Goal: Task Accomplishment & Management: Manage account settings

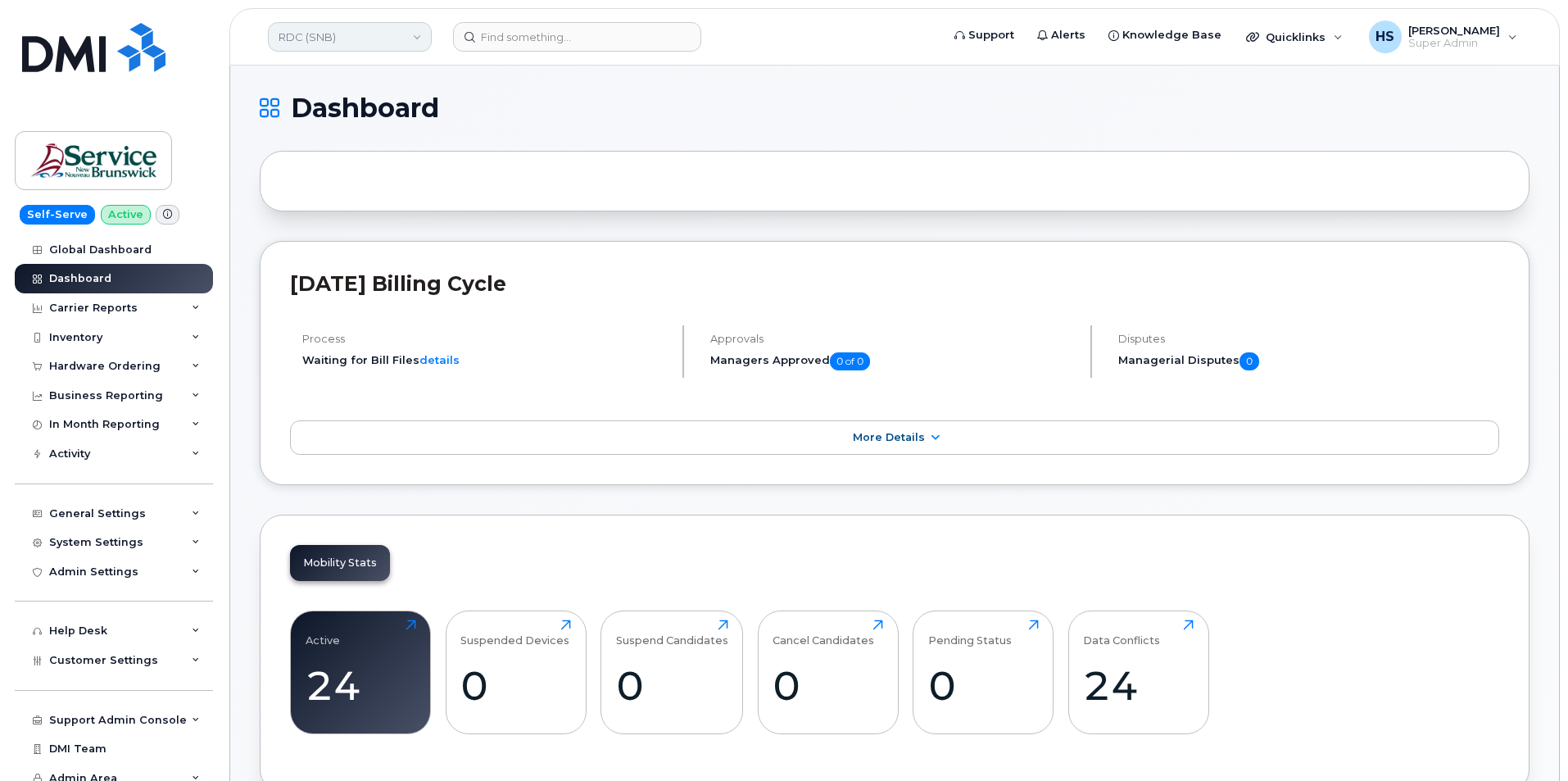
click at [370, 29] on link "RDC (SNB)" at bounding box center [349, 36] width 164 height 29
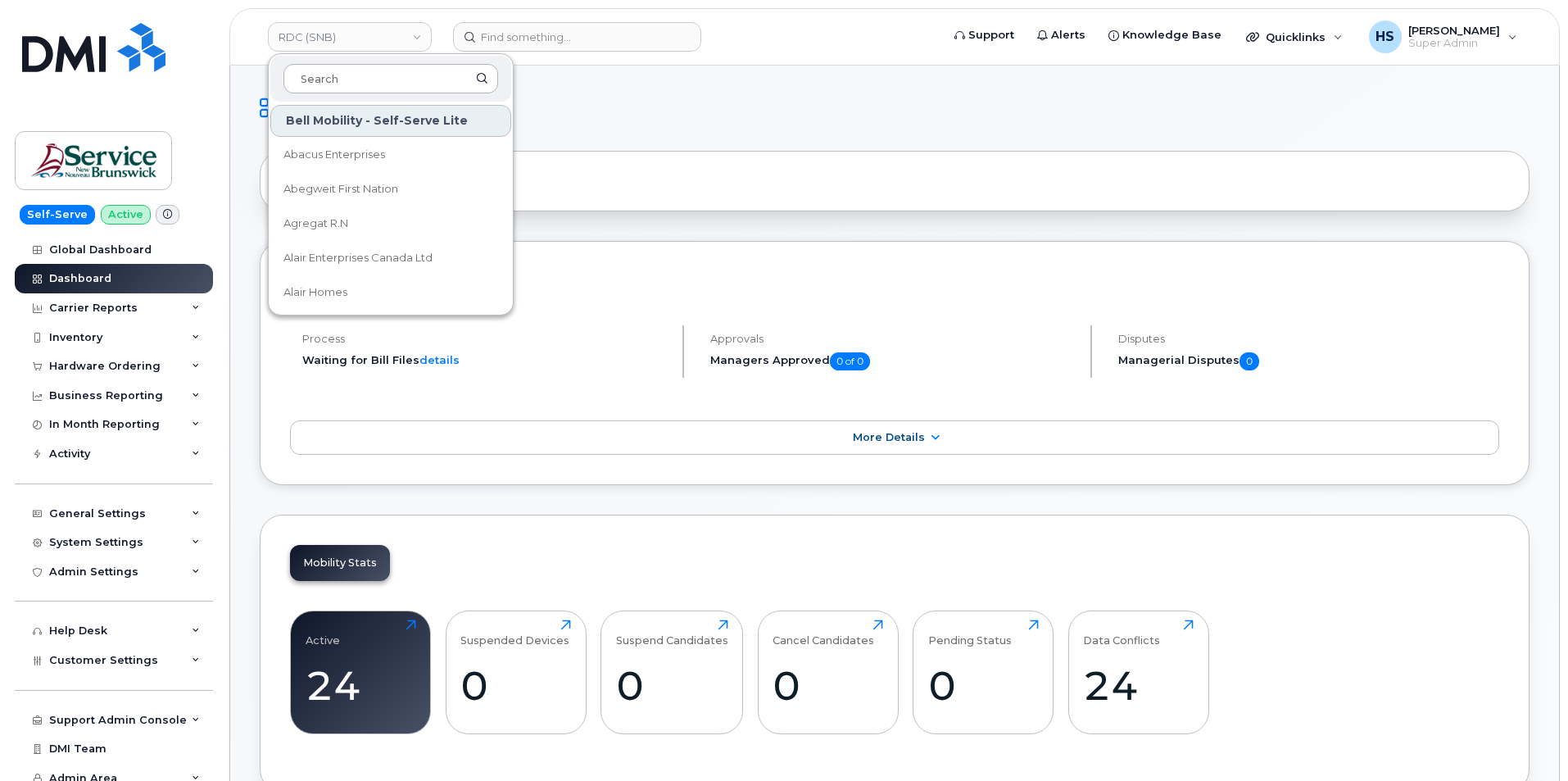
click at [365, 73] on input at bounding box center [391, 78] width 215 height 29
type input "DSF"
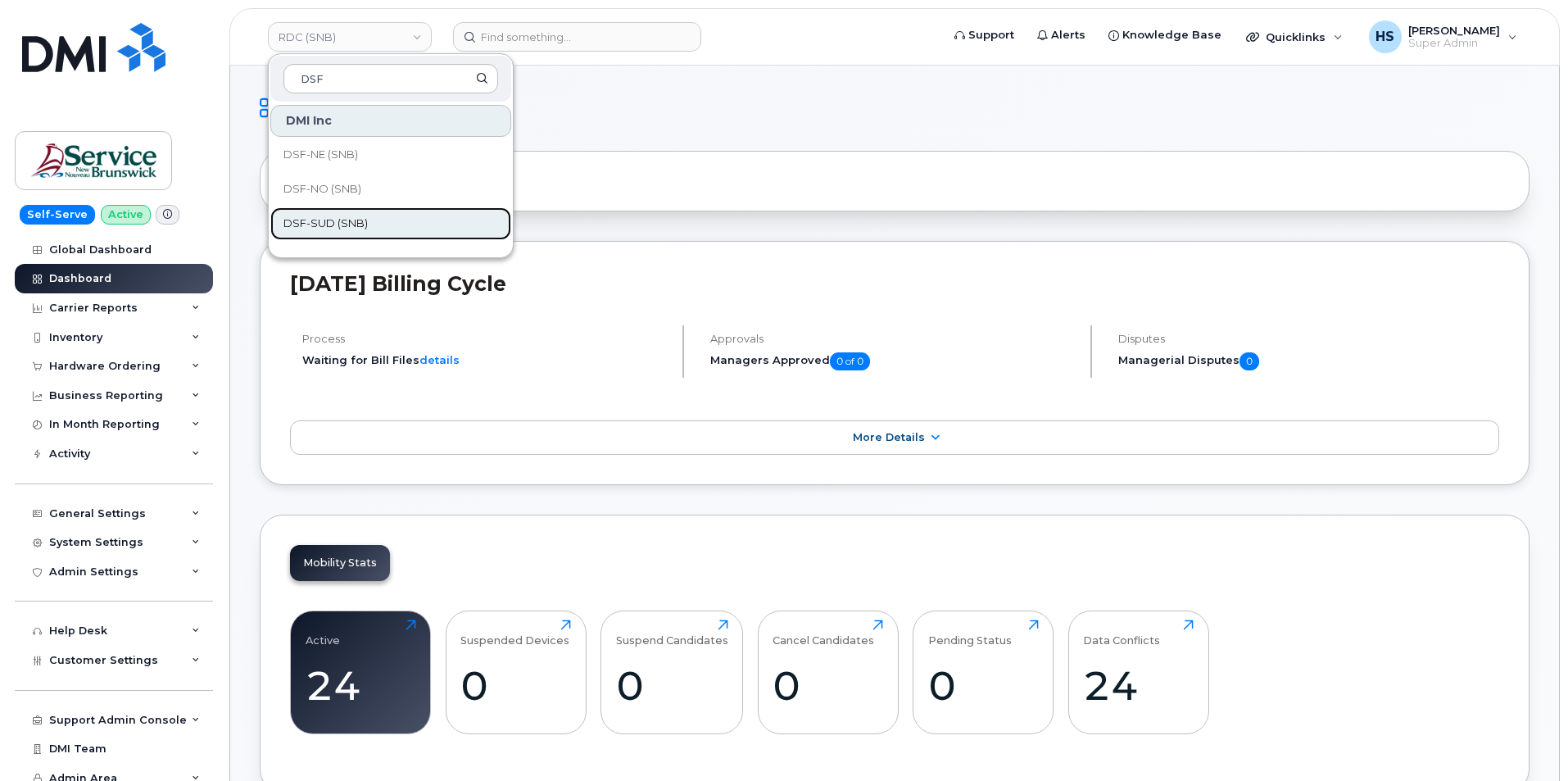
click at [349, 220] on span "DSF-SUD (SNB)" at bounding box center [325, 223] width 84 height 16
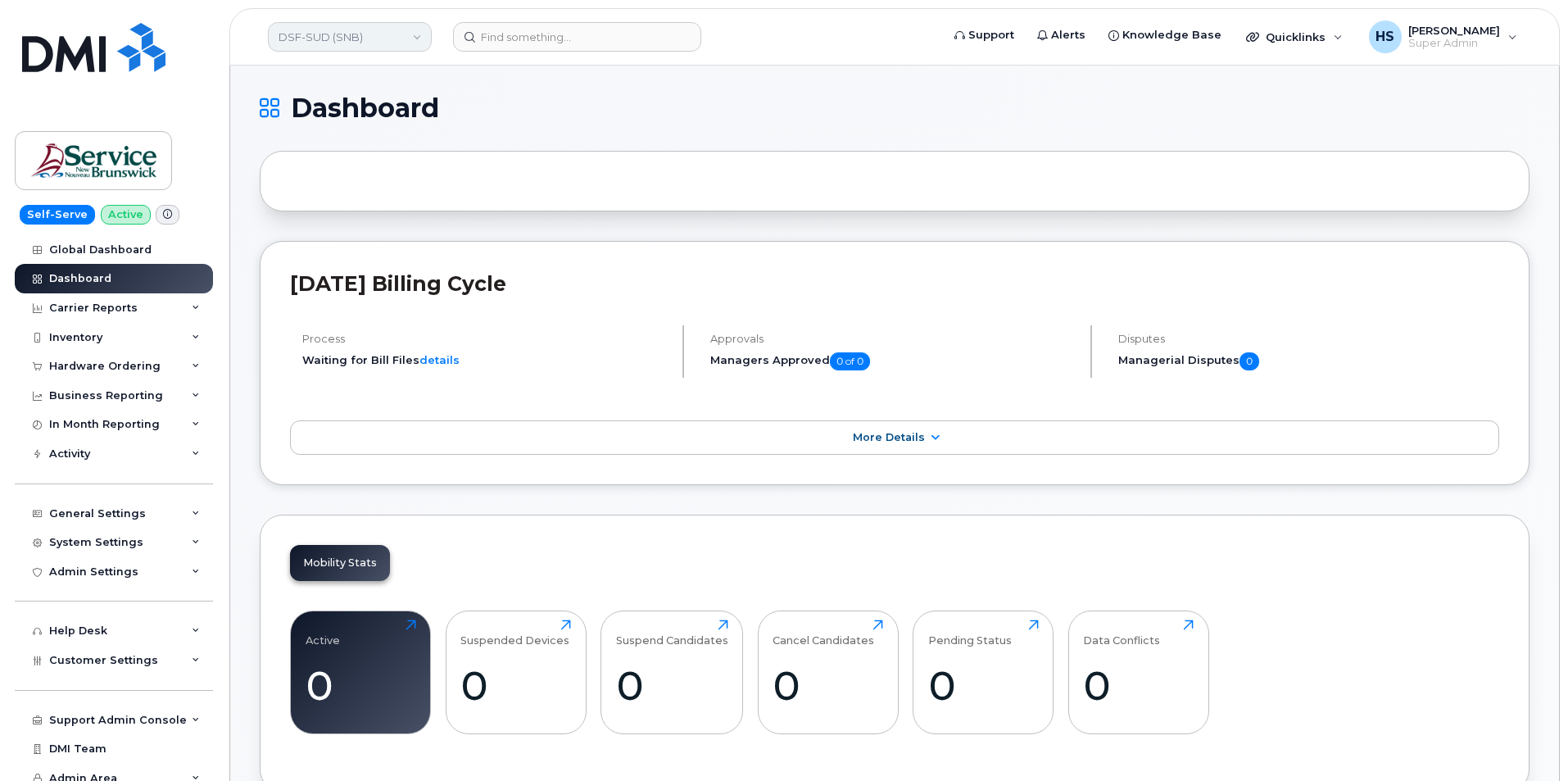
click at [298, 32] on link "DSF-SUD (SNB)" at bounding box center [349, 36] width 164 height 29
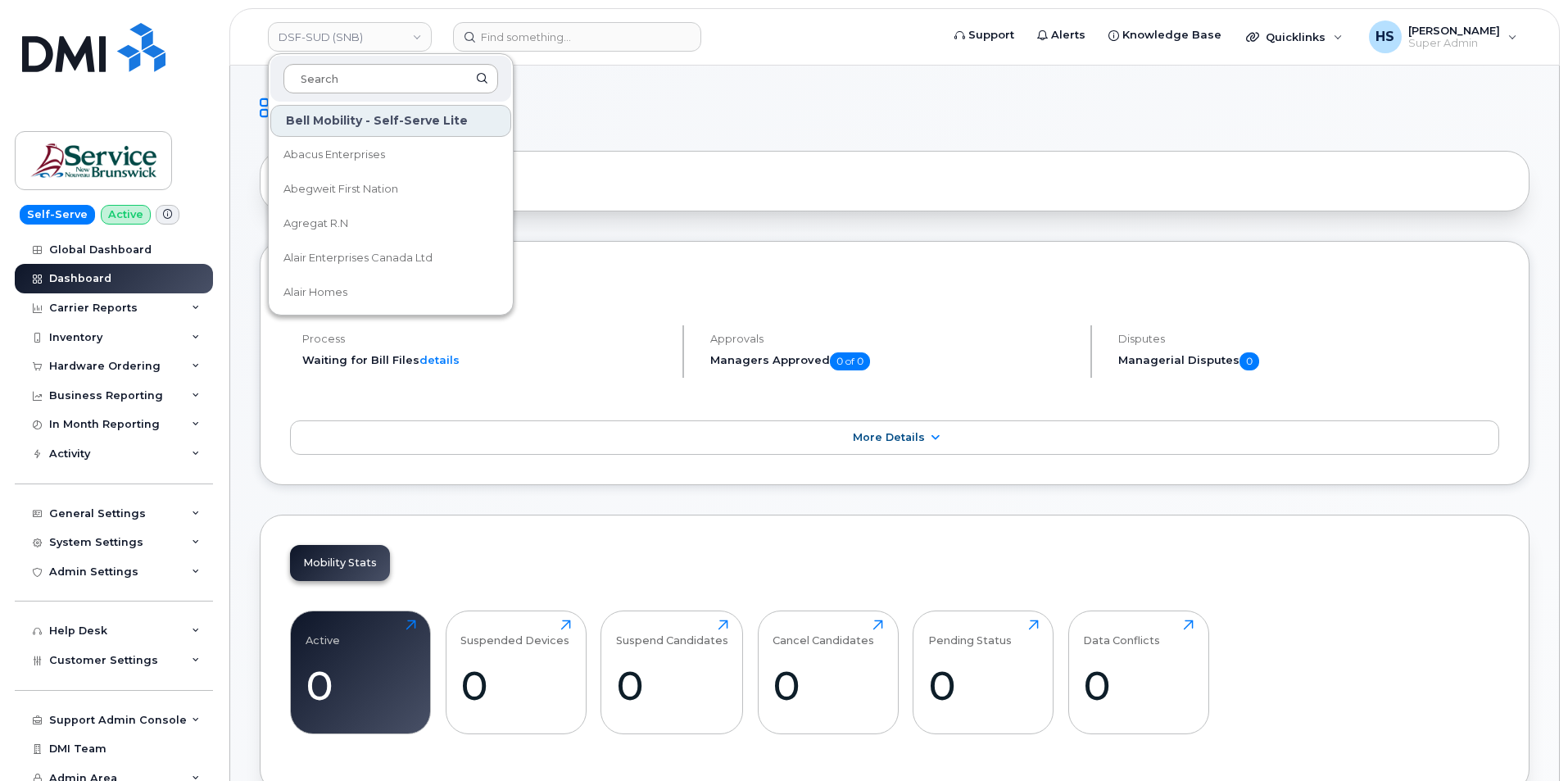
click at [340, 84] on input at bounding box center [391, 78] width 215 height 29
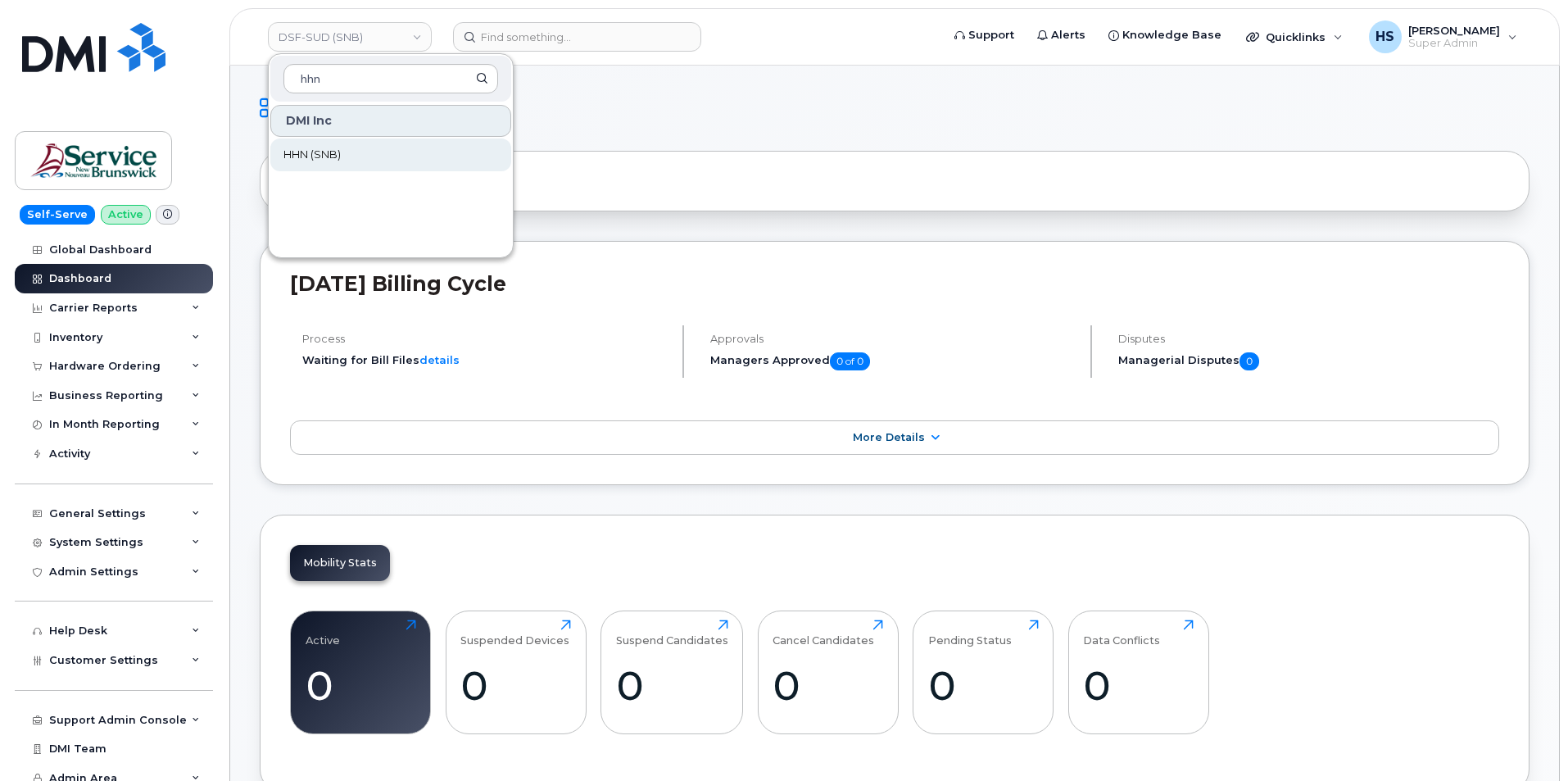
type input "hhn"
click at [321, 158] on span "HHN (SNB)" at bounding box center [312, 155] width 58 height 16
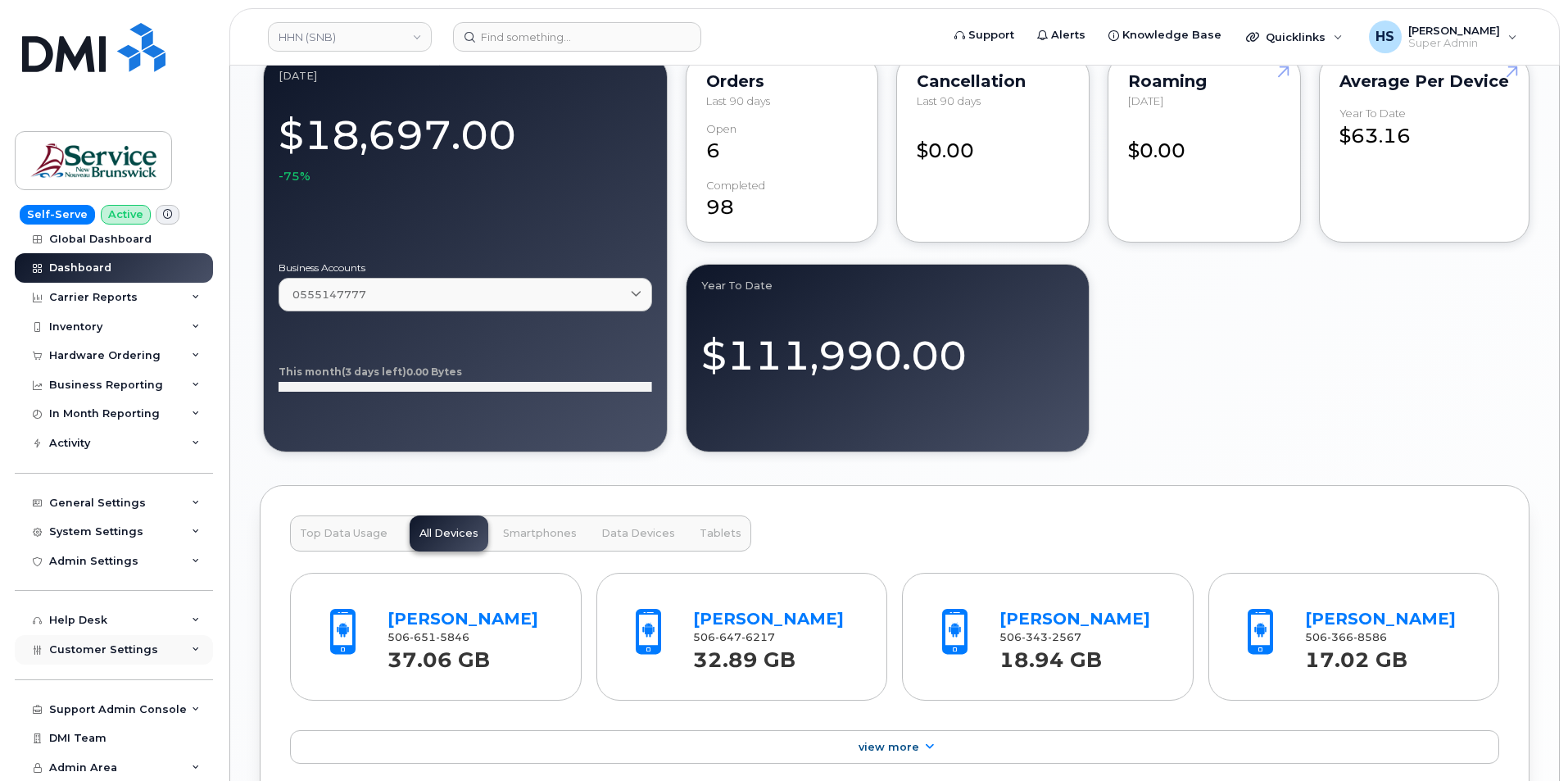
scroll to position [1268, 0]
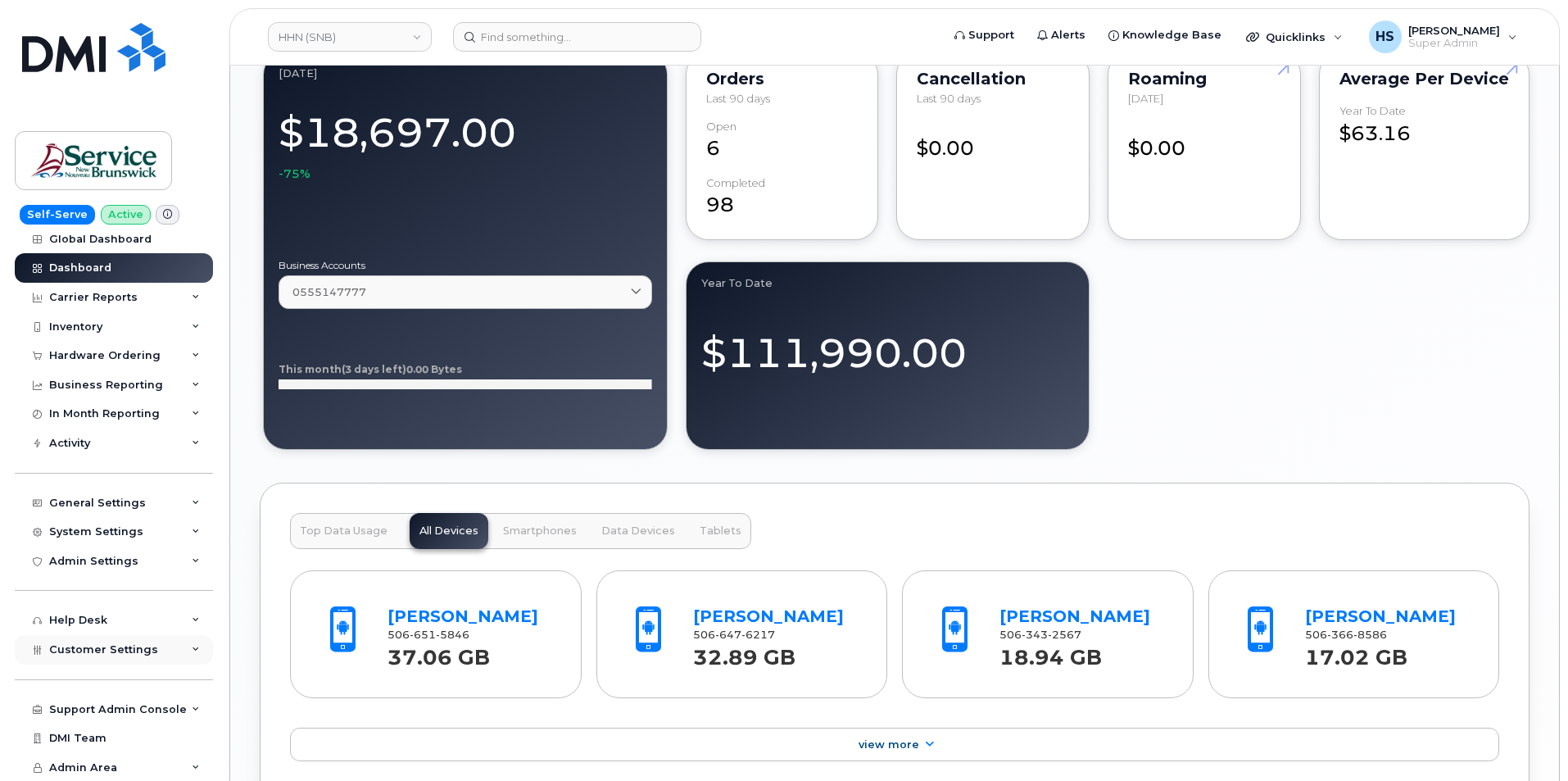
click at [86, 650] on span "Customer Settings" at bounding box center [103, 650] width 109 height 12
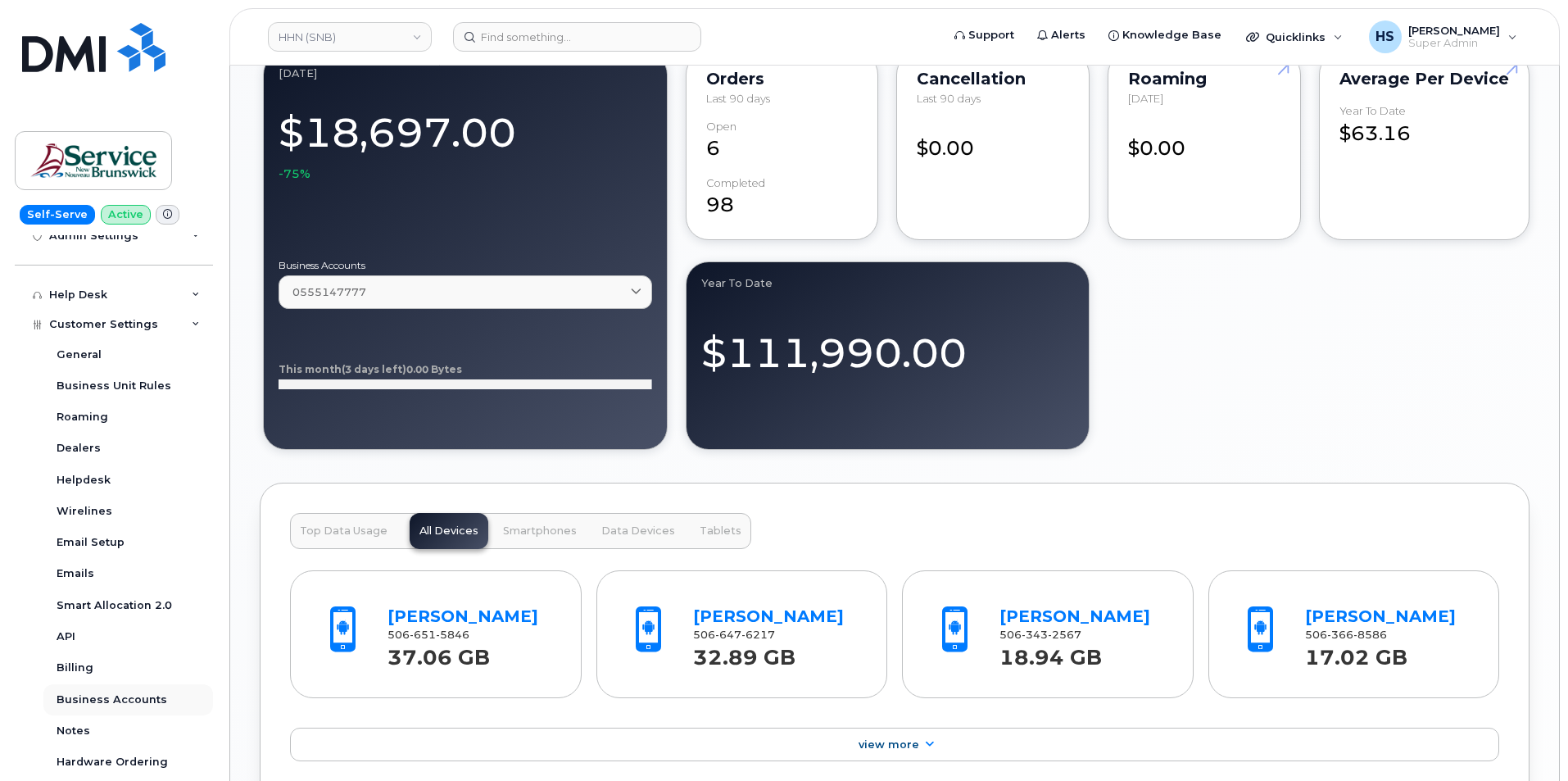
scroll to position [339, 0]
click at [73, 669] on div "Billing" at bounding box center [75, 665] width 36 height 15
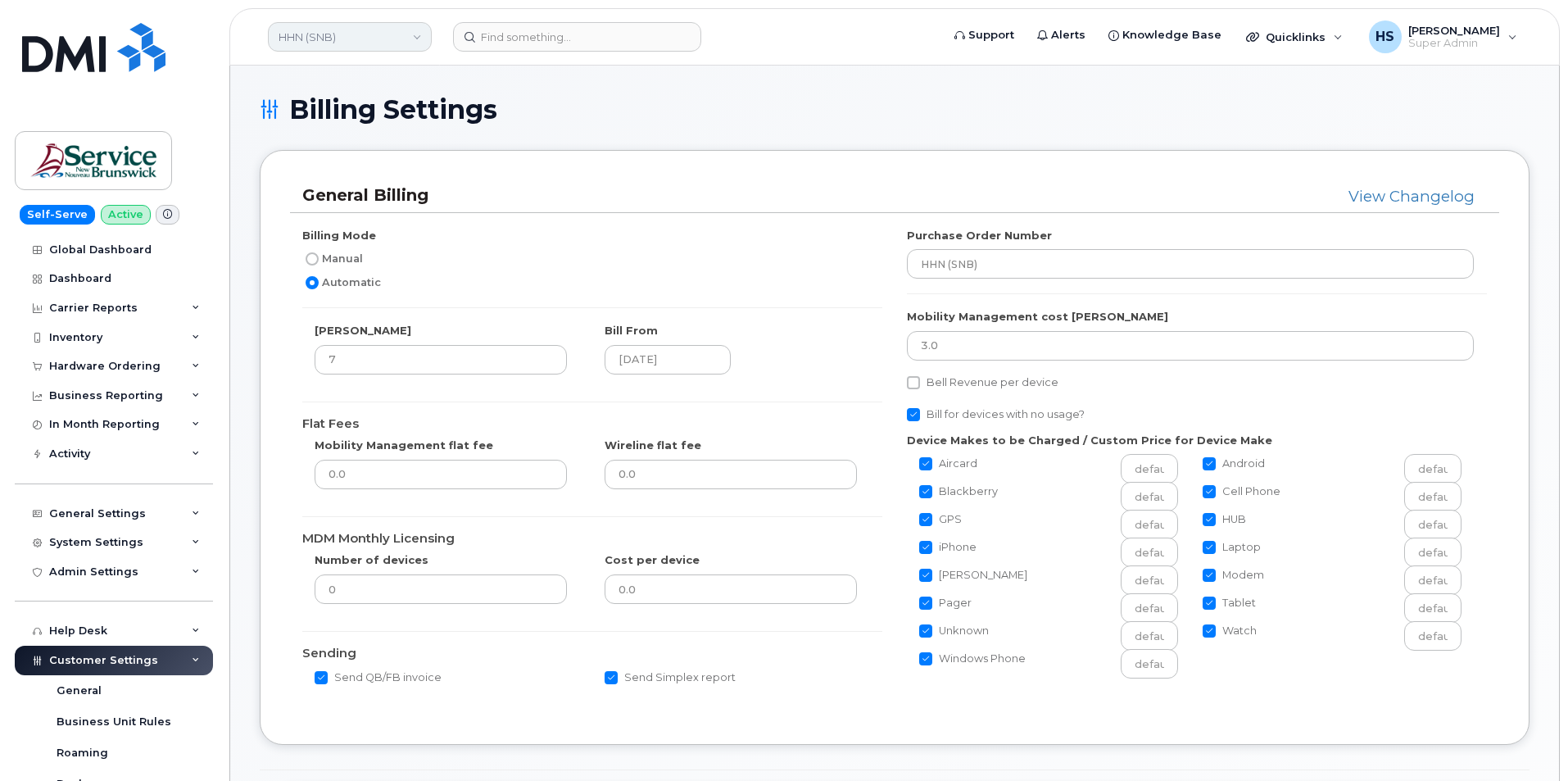
click at [368, 33] on link "HHN (SNB)" at bounding box center [349, 36] width 164 height 29
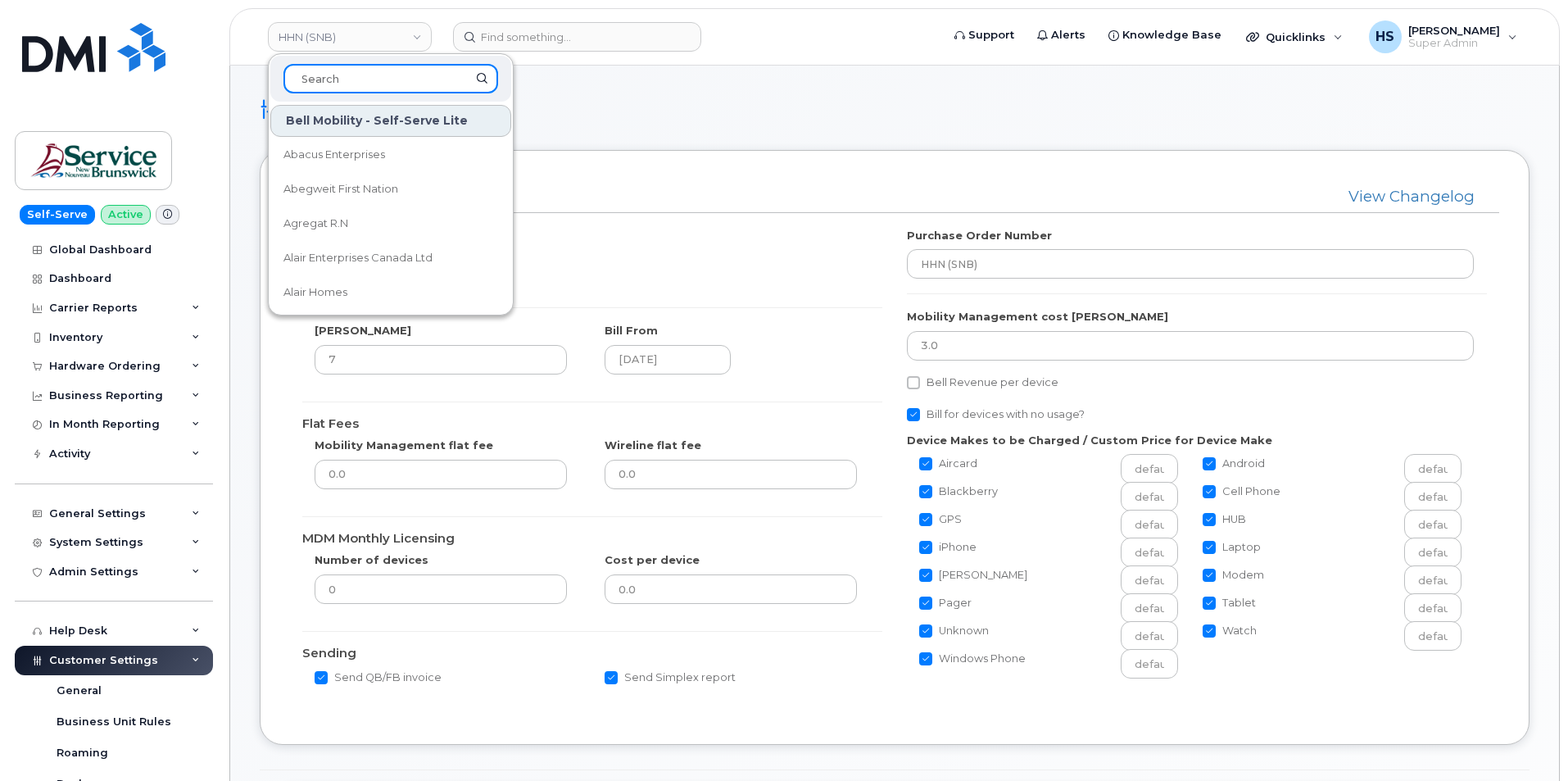
click at [344, 77] on input at bounding box center [391, 78] width 215 height 29
click at [924, 110] on h1 "Billing Settings" at bounding box center [894, 109] width 1270 height 28
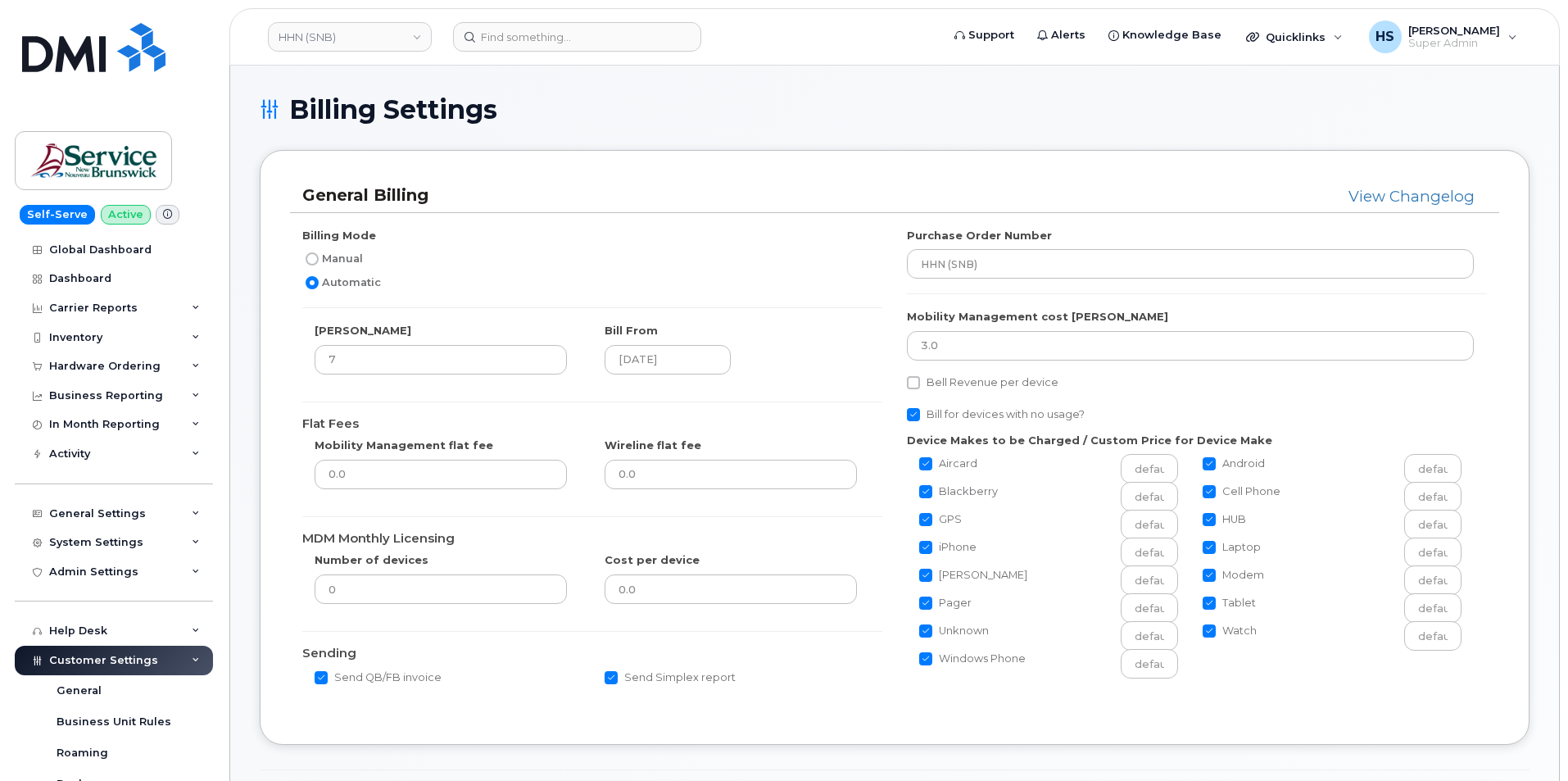
click at [927, 124] on h1 "Billing Settings" at bounding box center [894, 109] width 1270 height 28
